Goal: Information Seeking & Learning: Learn about a topic

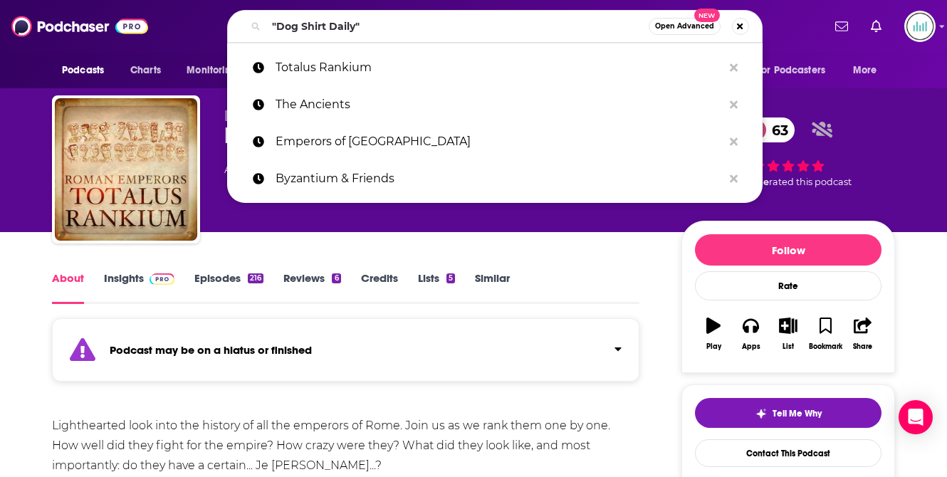
click at [241, 22] on div ""Dog Shirt Daily" Open Advanced New" at bounding box center [494, 26] width 535 height 33
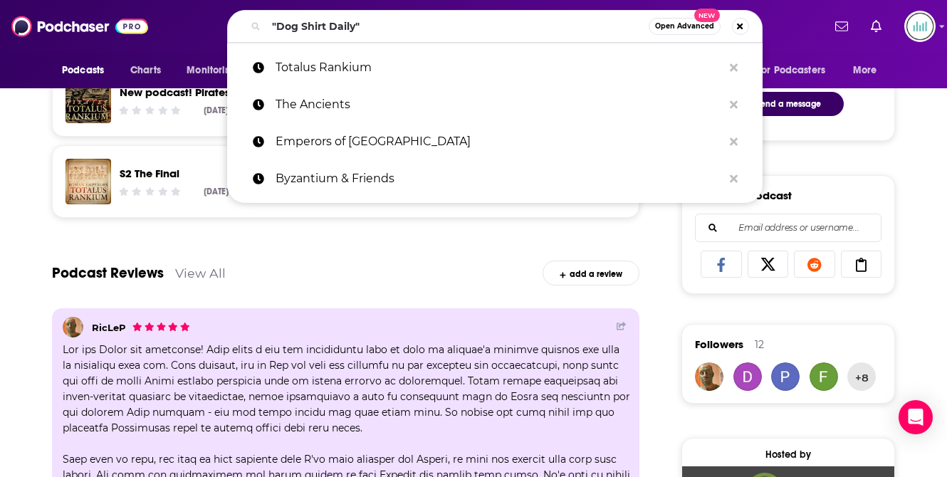
scroll to position [770, 0]
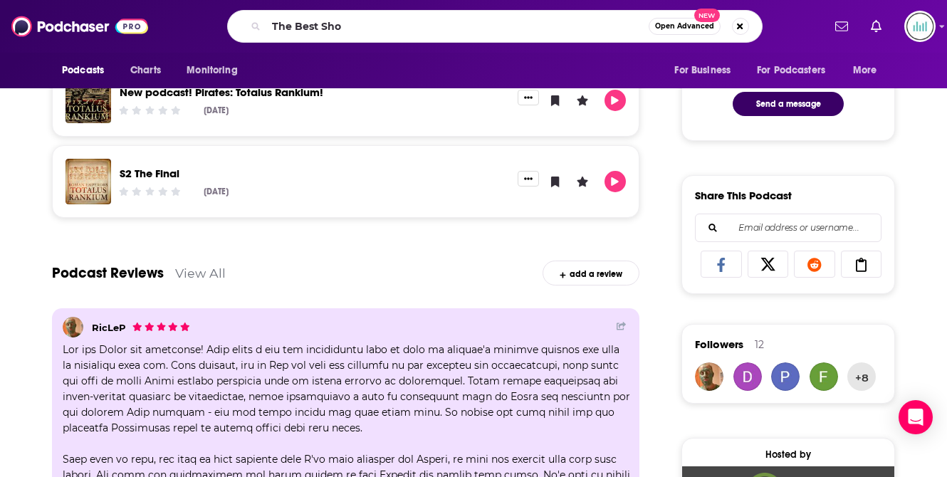
type input "The Best Show"
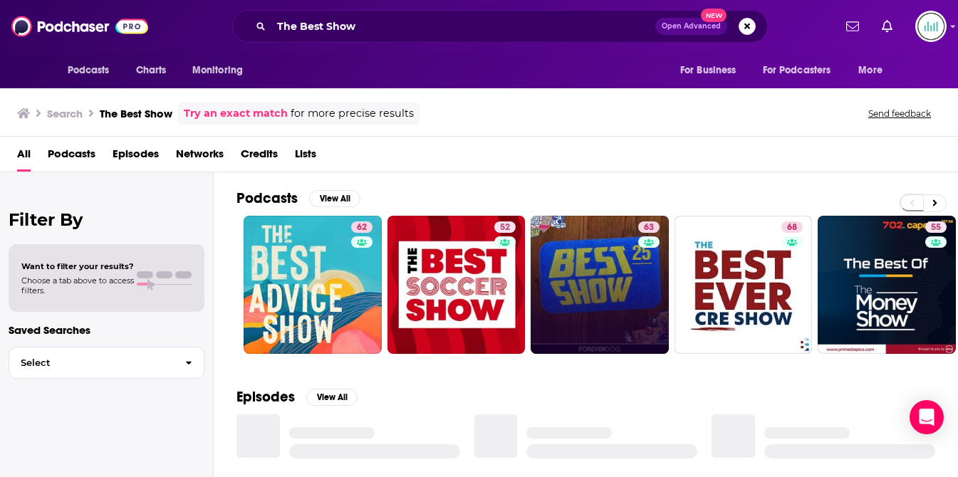
click at [595, 287] on link "63" at bounding box center [600, 285] width 138 height 138
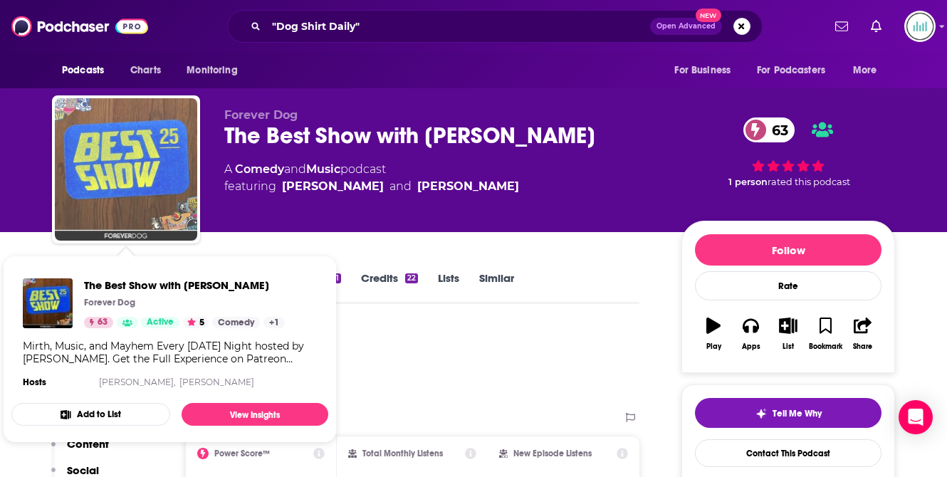
drag, startPoint x: 133, startPoint y: 172, endPoint x: -27, endPoint y: -37, distance: 263.6
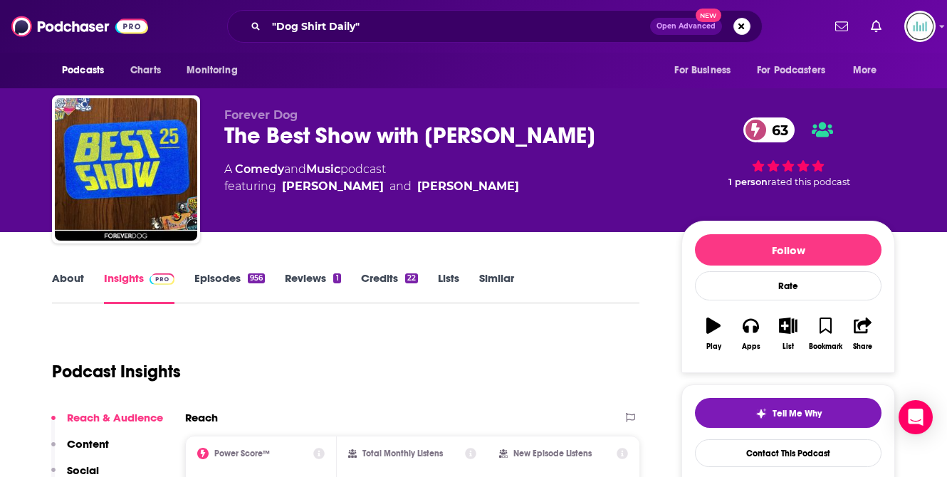
click at [62, 278] on link "About" at bounding box center [68, 287] width 32 height 33
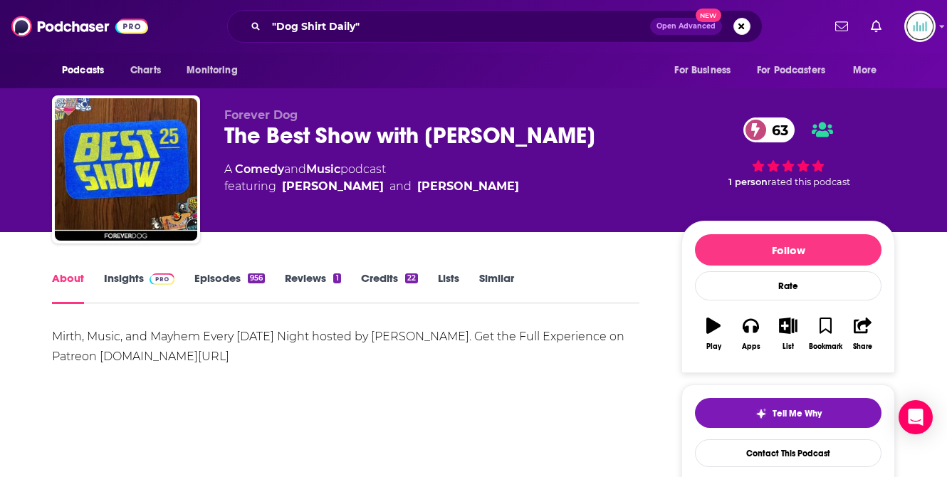
drag, startPoint x: 259, startPoint y: 356, endPoint x: 40, endPoint y: 343, distance: 219.7
click at [479, 362] on div "Mirth, Music, and Mayhem Every [DATE] Night hosted by [PERSON_NAME]. Get the Fu…" at bounding box center [345, 347] width 587 height 40
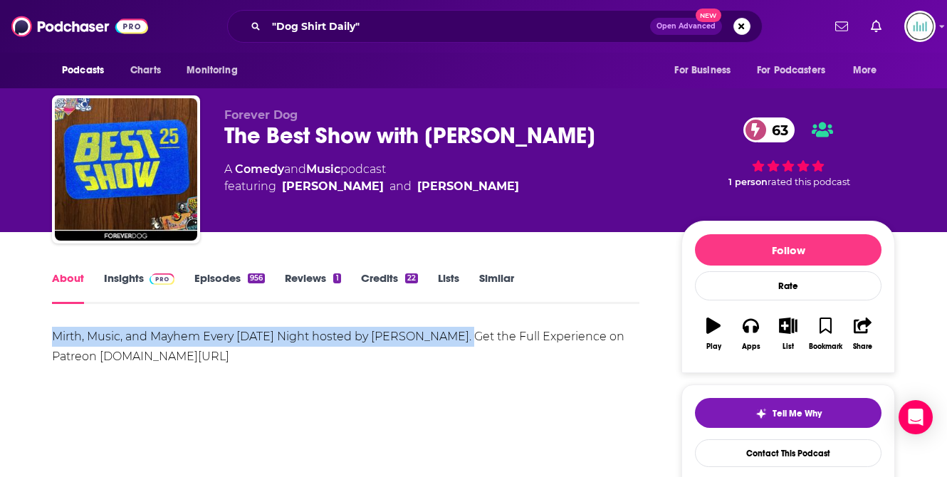
drag, startPoint x: 471, startPoint y: 337, endPoint x: 122, endPoint y: 323, distance: 349.2
copy div "Mirth, Music, and Mayhem Every [DATE] Night hosted by [PERSON_NAME]"
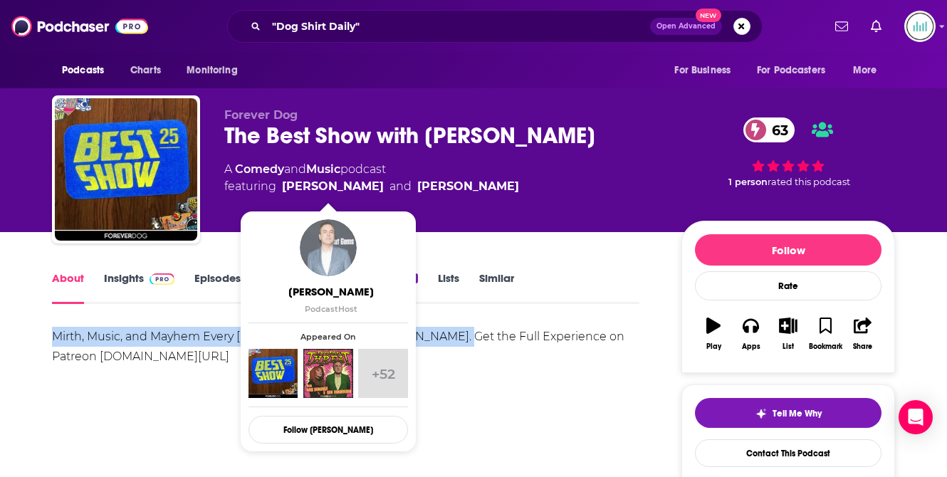
click at [328, 263] on img "Tom Scharpling" at bounding box center [328, 247] width 57 height 57
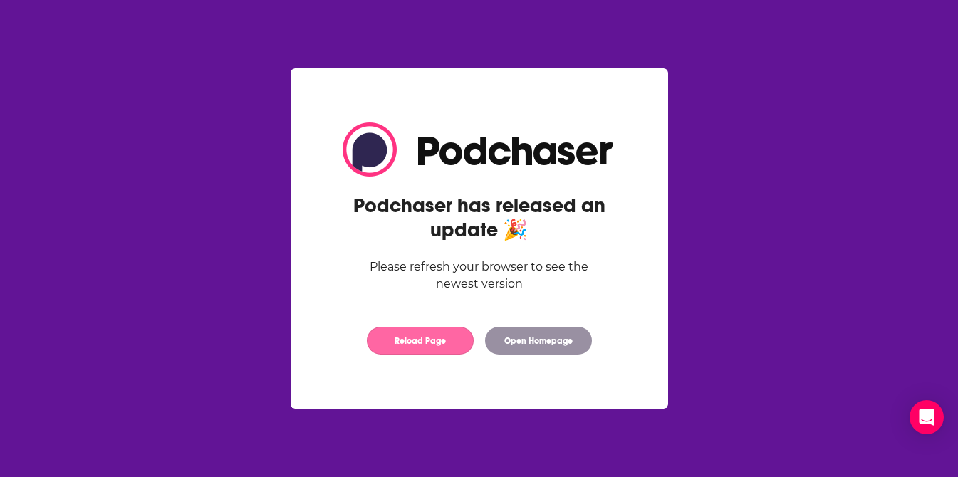
click at [434, 340] on button "Reload Page" at bounding box center [420, 341] width 107 height 28
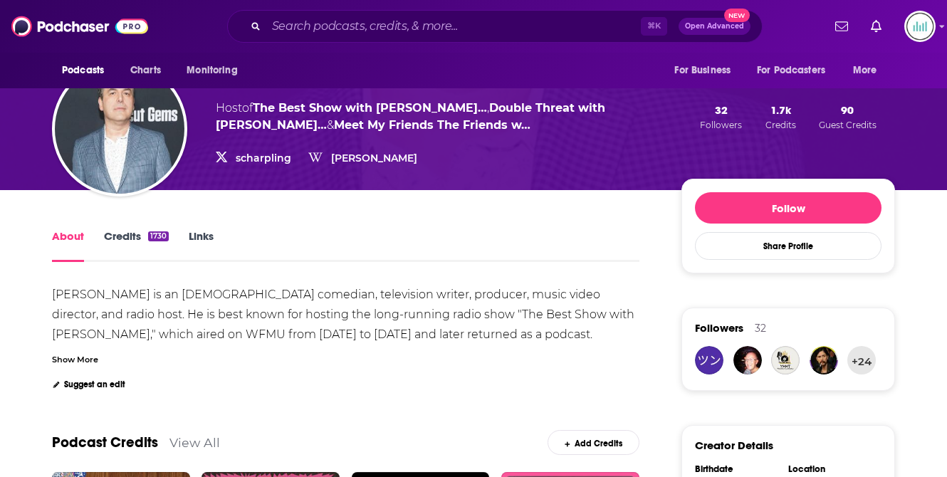
scroll to position [150, 0]
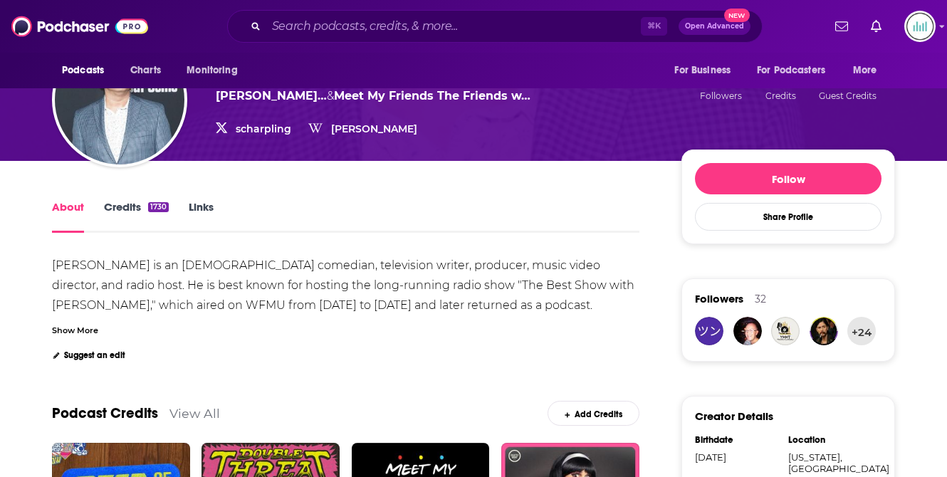
click at [80, 332] on div "Show More" at bounding box center [75, 330] width 46 height 14
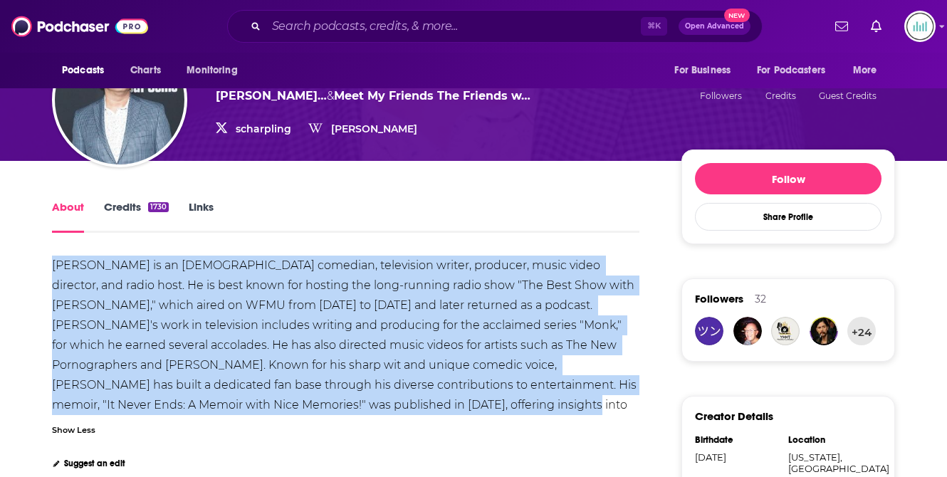
drag, startPoint x: 383, startPoint y: 403, endPoint x: 48, endPoint y: 261, distance: 364.1
copy div "[PERSON_NAME] is an [DEMOGRAPHIC_DATA] comedian, television writer, producer, m…"
click at [226, 298] on div "[PERSON_NAME] is an [DEMOGRAPHIC_DATA] comedian, television writer, producer, m…" at bounding box center [345, 345] width 587 height 179
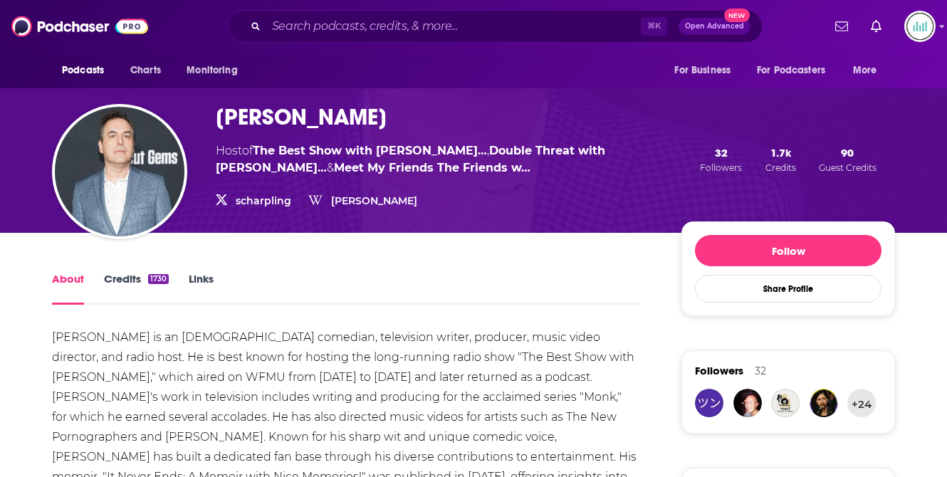
scroll to position [64, 0]
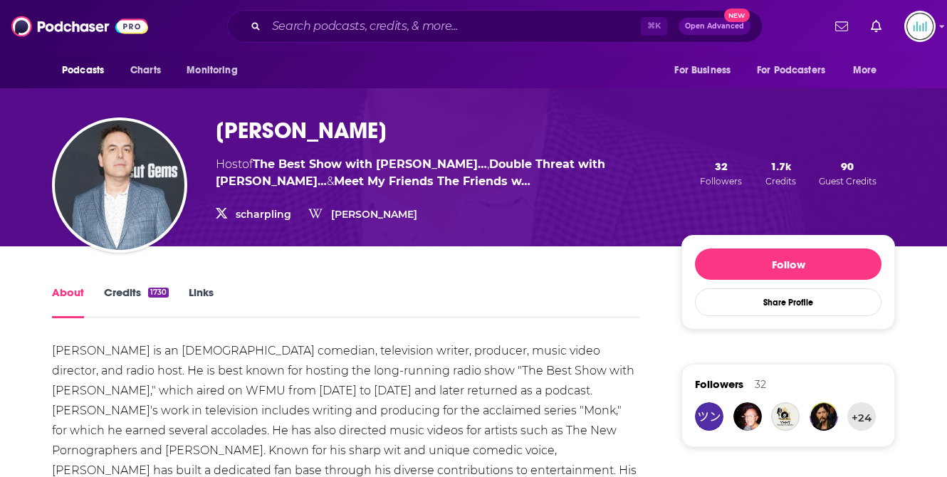
click at [200, 291] on link "Links" at bounding box center [201, 302] width 25 height 33
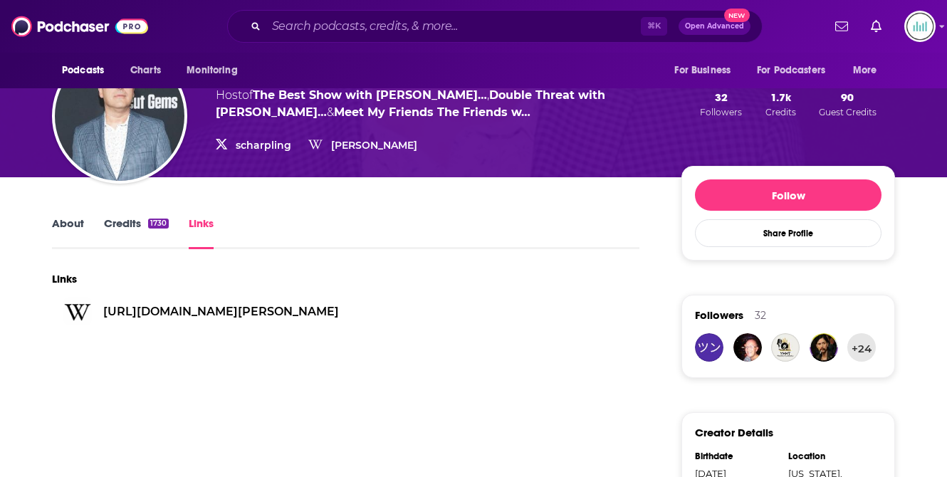
scroll to position [136, 0]
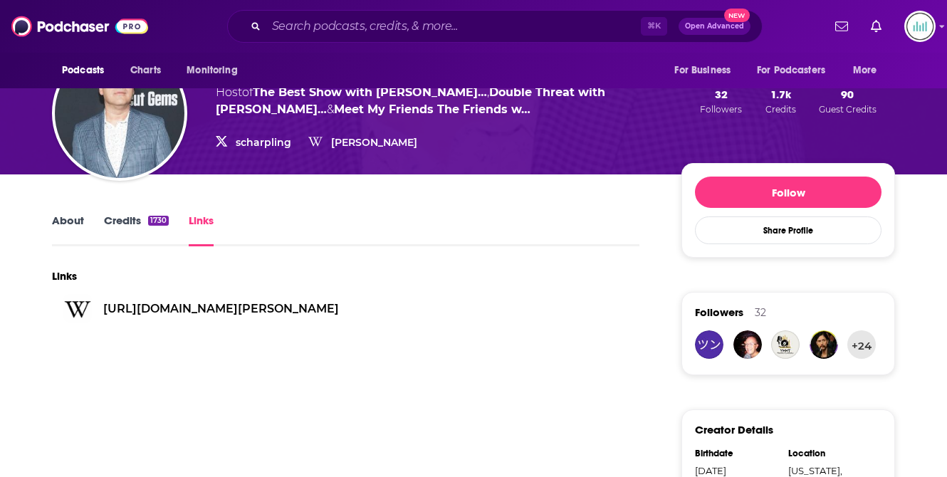
click at [157, 305] on link "https://wikipedia.org/Tom Scharpling" at bounding box center [221, 309] width 236 height 14
click at [361, 226] on div "About Credits 1730 Links" at bounding box center [345, 228] width 587 height 35
click at [115, 222] on link "Credits 1730" at bounding box center [136, 230] width 65 height 33
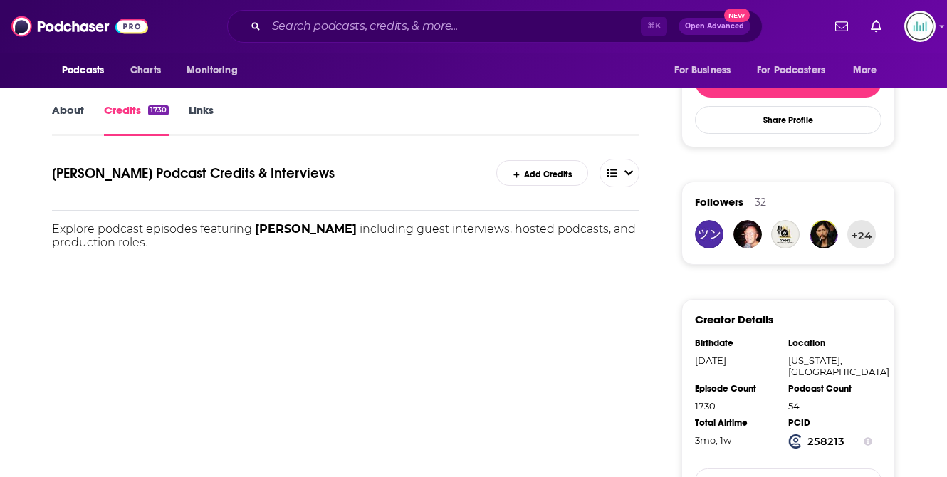
scroll to position [289, 0]
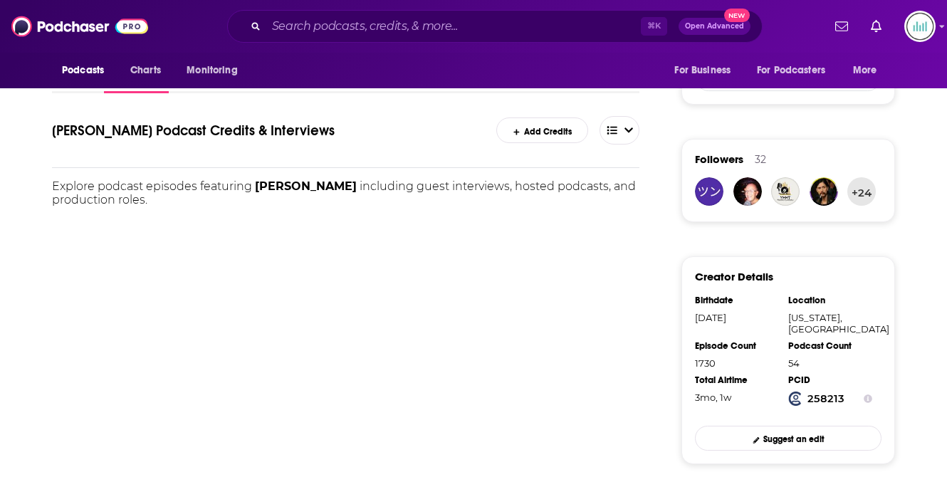
drag, startPoint x: 347, startPoint y: 186, endPoint x: 254, endPoint y: 183, distance: 92.6
click at [254, 184] on p "Explore podcast episodes featuring Tom Scharpling including guest interviews, h…" at bounding box center [345, 192] width 587 height 27
copy span "[PERSON_NAME]"
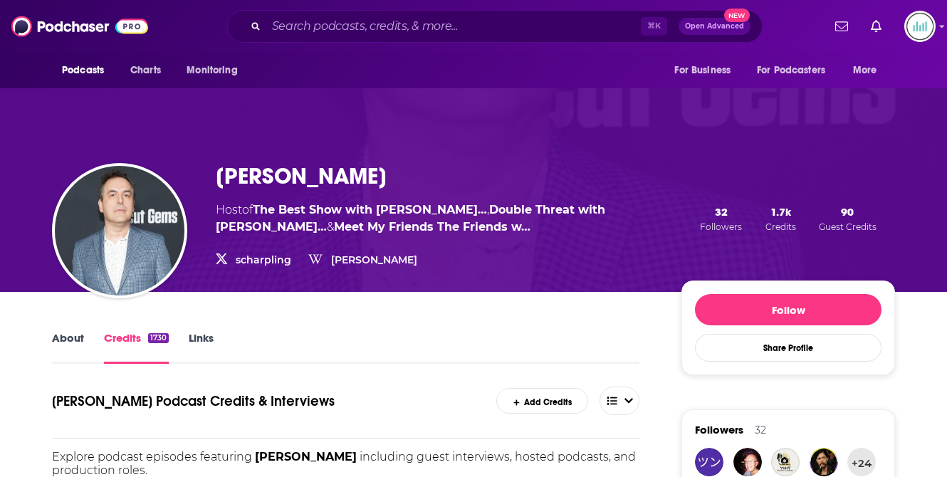
scroll to position [0, 0]
